Goal: Task Accomplishment & Management: Use online tool/utility

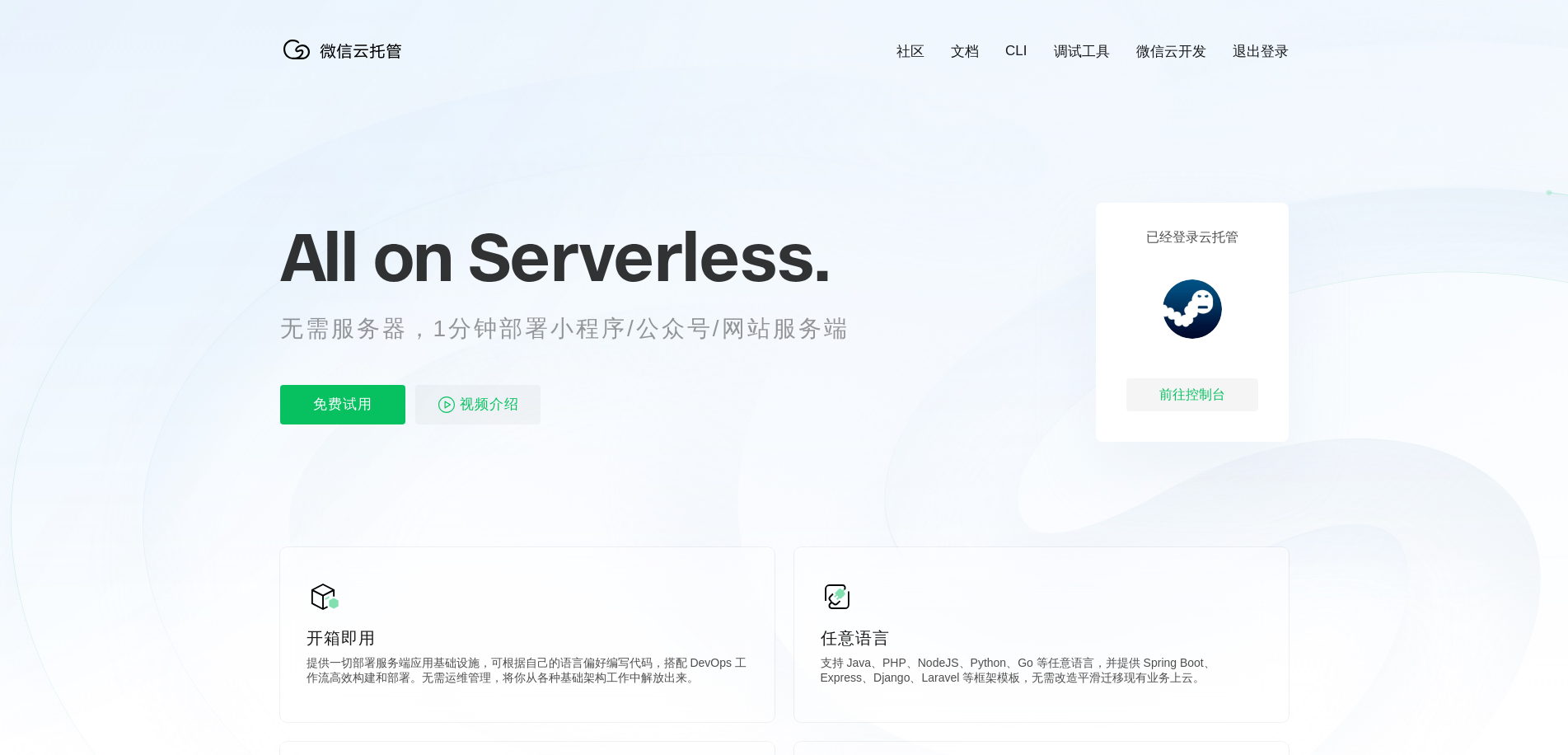
scroll to position [0, 2930]
drag, startPoint x: 481, startPoint y: 332, endPoint x: 601, endPoint y: 332, distance: 120.0
click at [596, 332] on p "无需服务器，1分钟部署小程序/公众号/网站服务端" at bounding box center [579, 328] width 600 height 33
drag, startPoint x: 723, startPoint y: 334, endPoint x: 800, endPoint y: 332, distance: 77.0
click at [774, 331] on p "无需服务器，1分钟部署小程序/公众号/网站服务端" at bounding box center [579, 328] width 600 height 33
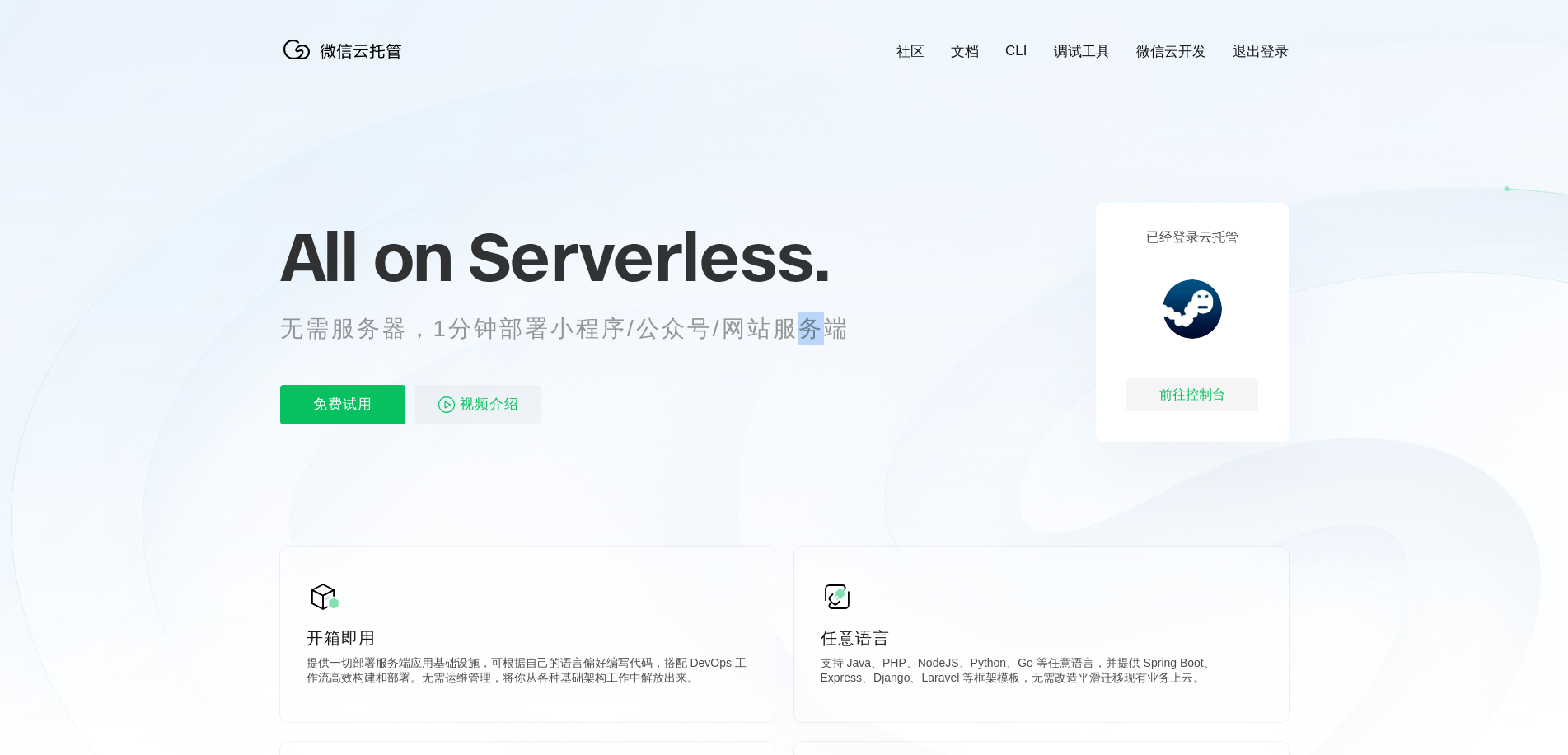
click at [848, 333] on p "无需服务器，1分钟部署小程序/公众号/网站服务端" at bounding box center [579, 328] width 600 height 33
click at [949, 353] on icon at bounding box center [784, 445] width 1581 height 890
drag, startPoint x: 1171, startPoint y: 236, endPoint x: 1220, endPoint y: 240, distance: 49.2
click at [1220, 240] on p "已经登录云托管" at bounding box center [1191, 237] width 92 height 17
click at [1231, 252] on div "已经登录云托管 前往控制台" at bounding box center [1191, 322] width 193 height 239
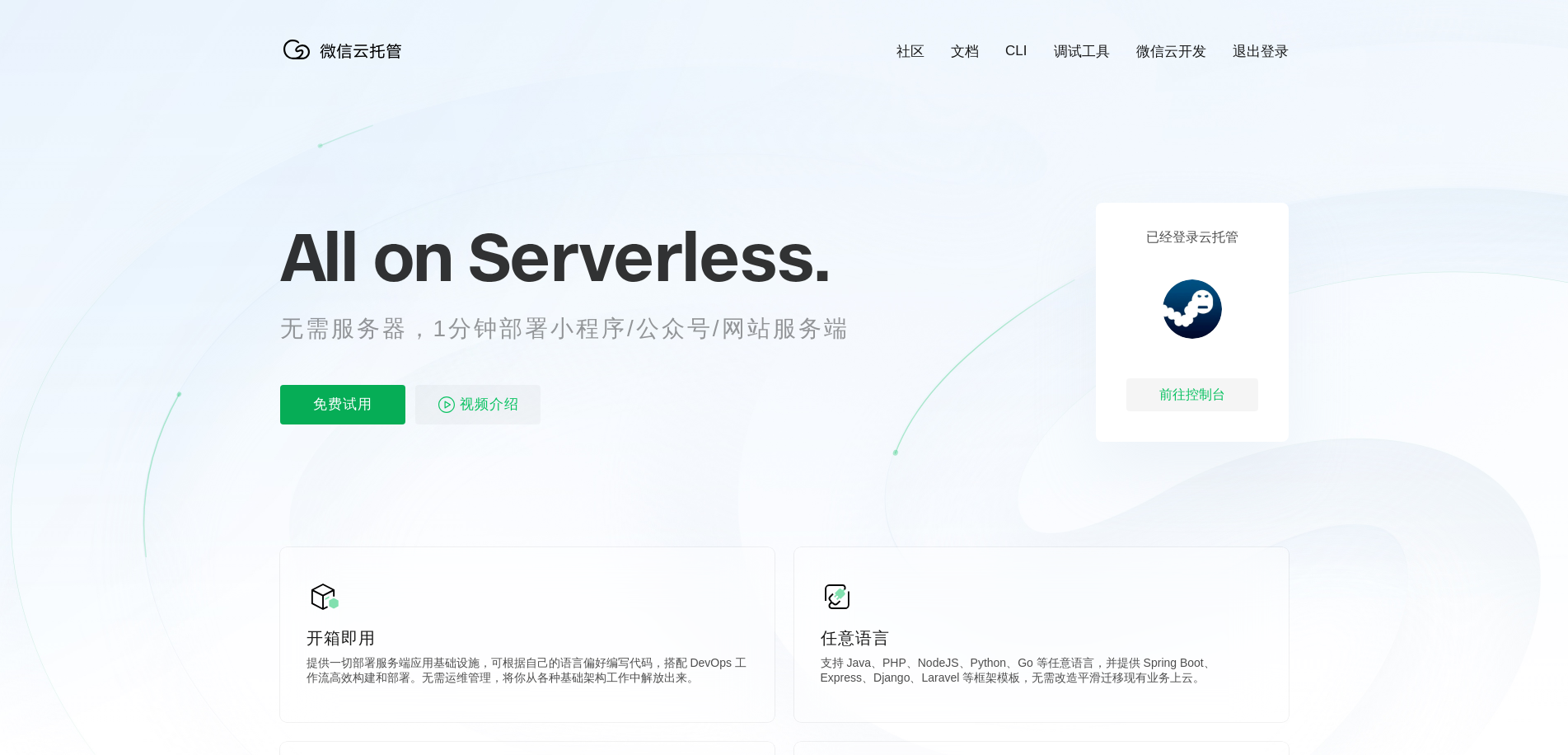
click at [320, 404] on p "免费试用" at bounding box center [342, 404] width 126 height 39
click at [349, 404] on p "免费试用" at bounding box center [342, 404] width 126 height 39
